Goal: Navigation & Orientation: Find specific page/section

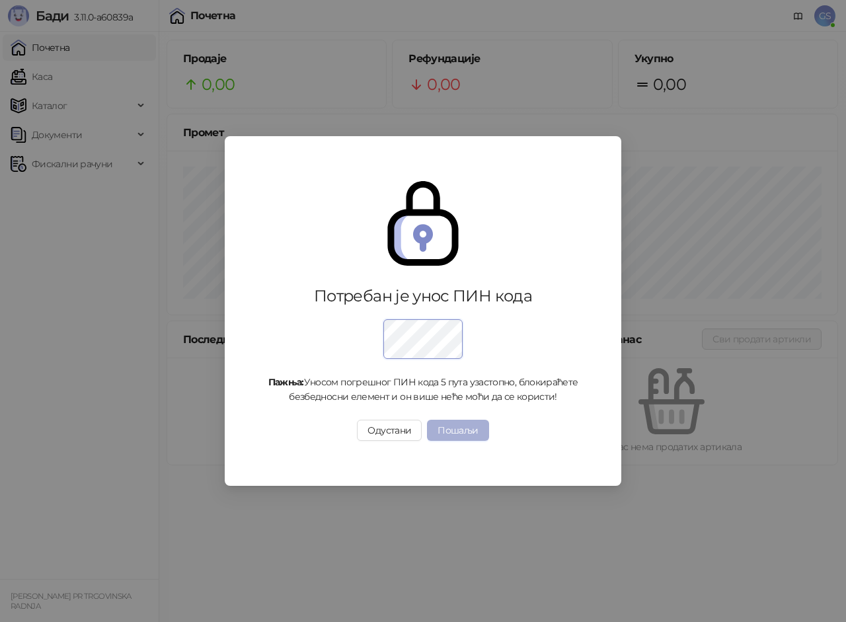
click at [462, 430] on button "Пошаљи" at bounding box center [457, 430] width 61 height 21
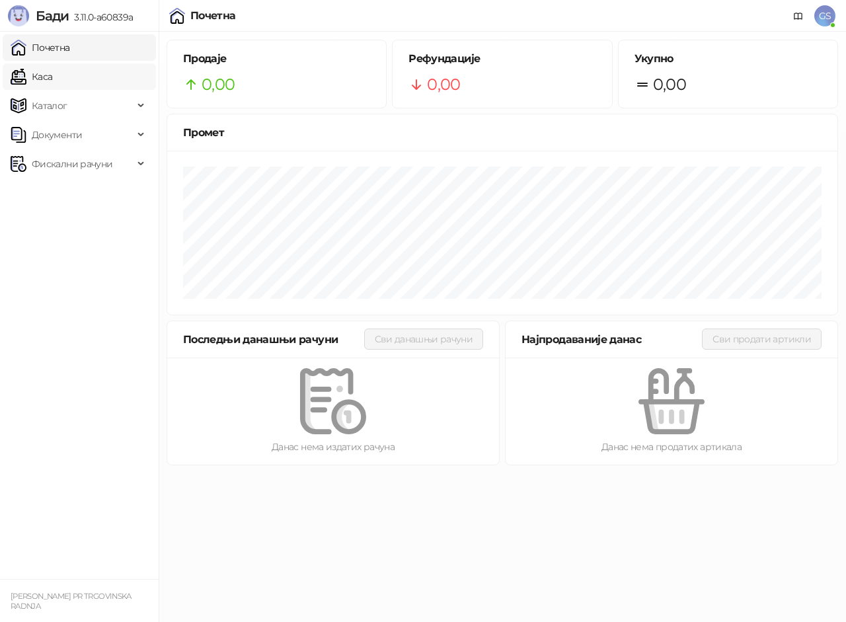
click at [52, 80] on link "Каса" at bounding box center [32, 76] width 42 height 26
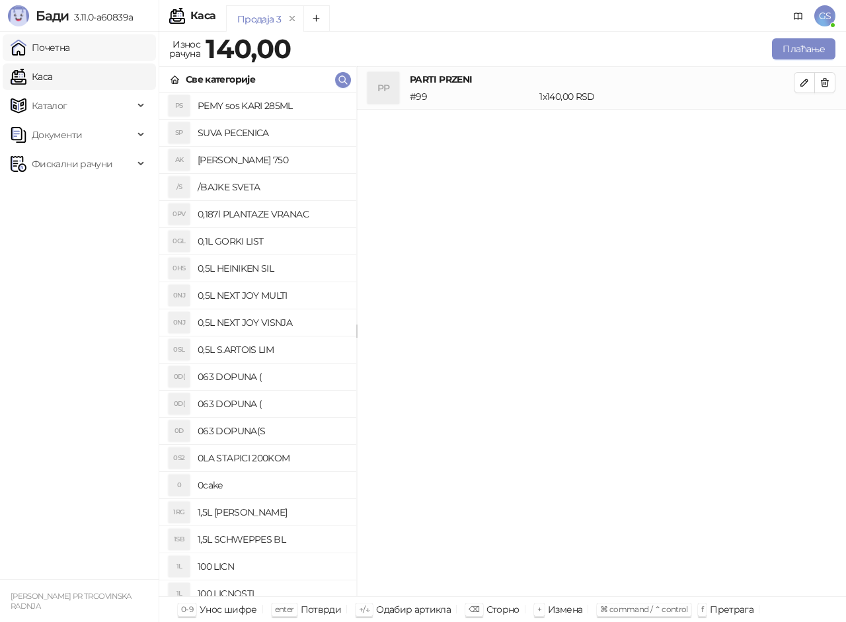
click at [70, 49] on link "Почетна" at bounding box center [40, 47] width 59 height 26
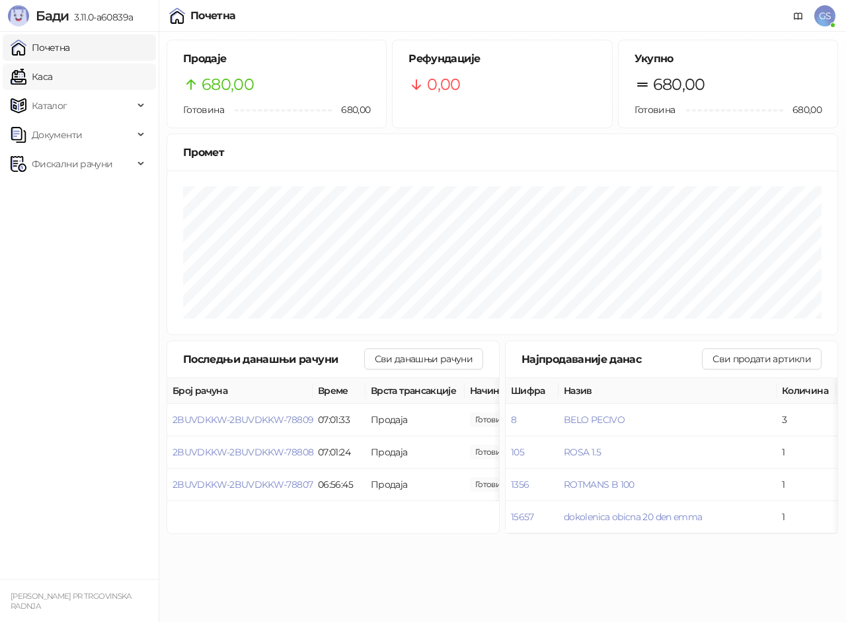
click at [48, 77] on link "Каса" at bounding box center [32, 76] width 42 height 26
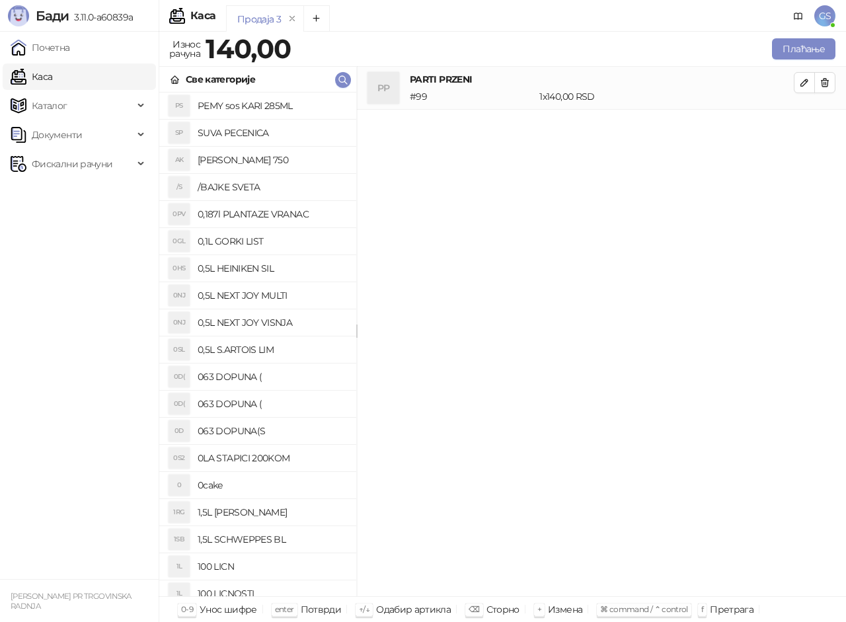
drag, startPoint x: 59, startPoint y: 45, endPoint x: 58, endPoint y: 61, distance: 16.6
click at [60, 44] on link "Почетна" at bounding box center [40, 47] width 59 height 26
